Goal: Task Accomplishment & Management: Manage account settings

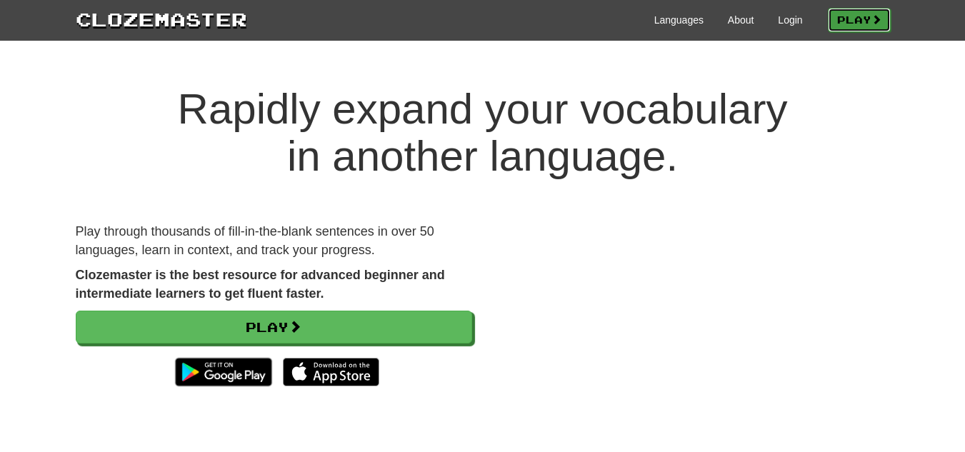
click at [864, 9] on link "Play" at bounding box center [859, 20] width 63 height 24
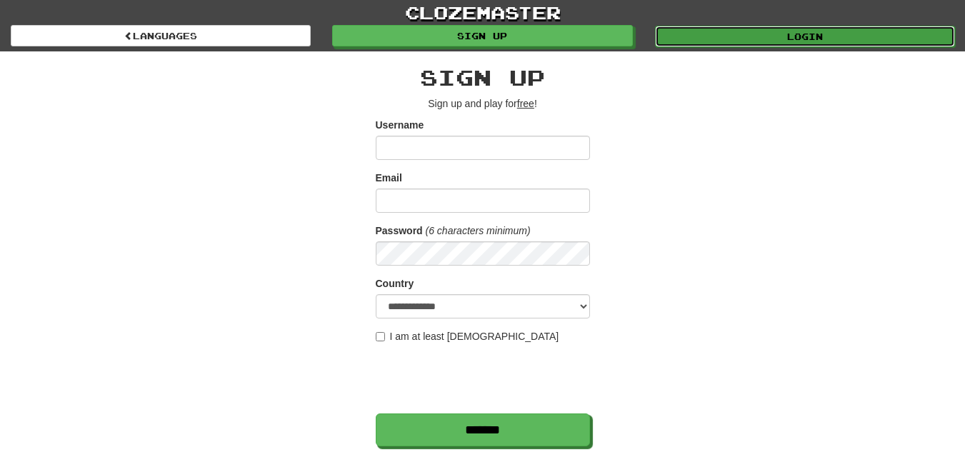
click at [740, 41] on link "Login" at bounding box center [805, 36] width 300 height 21
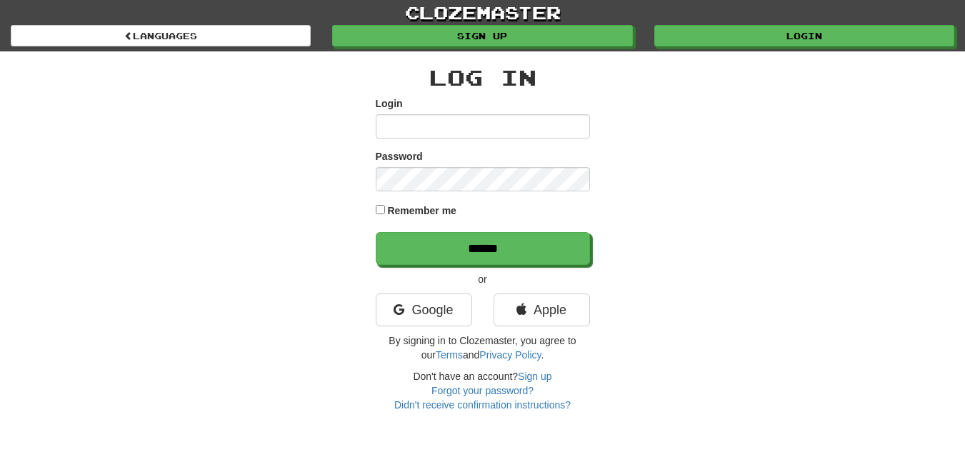
click at [447, 117] on input "Login" at bounding box center [483, 126] width 214 height 24
click at [438, 305] on link "Google" at bounding box center [424, 310] width 96 height 33
